Goal: Find specific page/section: Find specific page/section

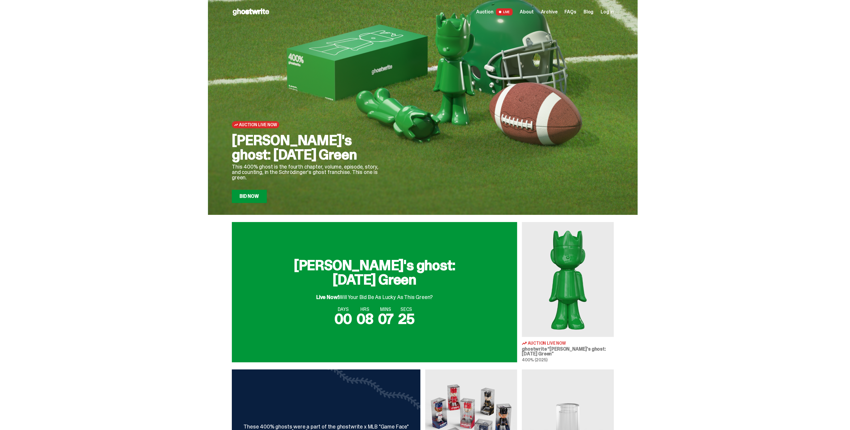
click at [557, 10] on span "Archive" at bounding box center [549, 12] width 17 height 5
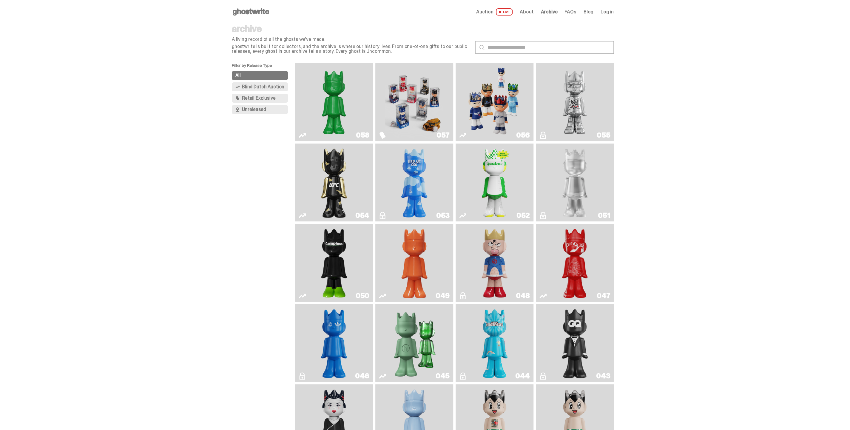
click at [401, 107] on img "Game Face (2025)" at bounding box center [414, 102] width 58 height 73
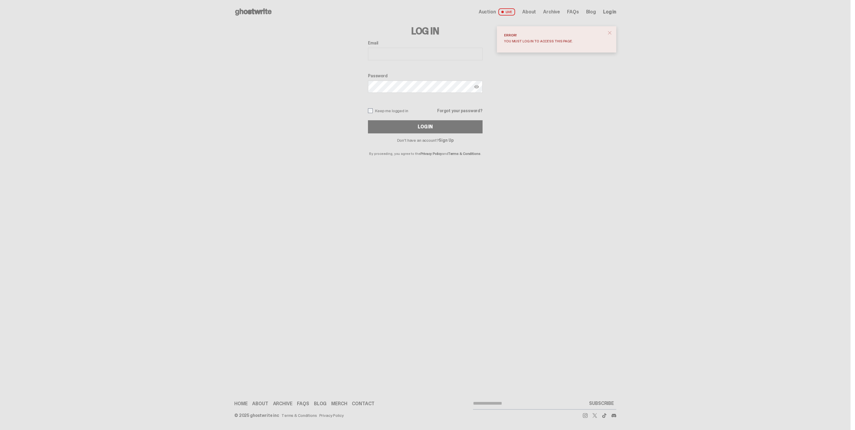
click at [439, 53] on input "Email" at bounding box center [425, 54] width 115 height 13
